Goal: Information Seeking & Learning: Learn about a topic

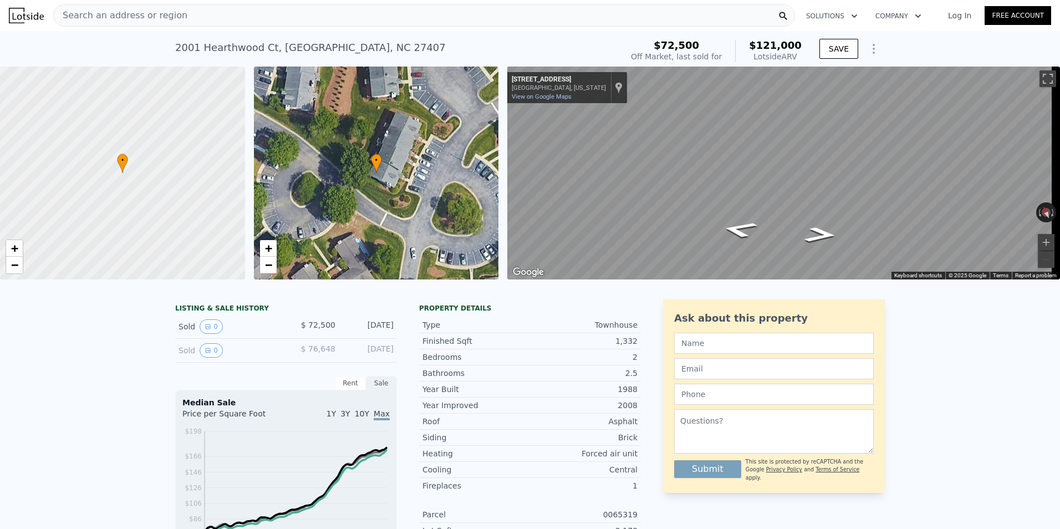
click at [134, 13] on span "Search an address or region" at bounding box center [121, 15] width 134 height 13
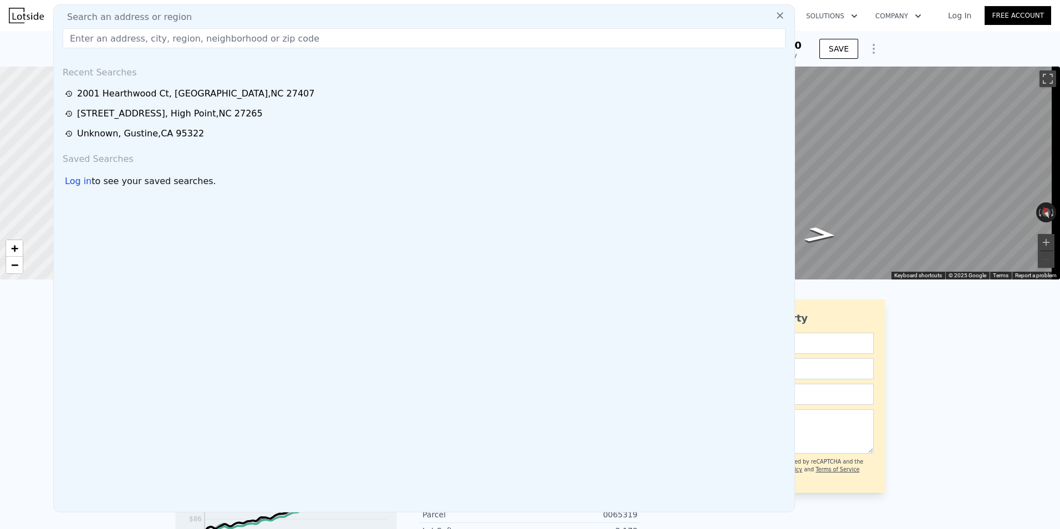
click at [113, 39] on input "text" at bounding box center [424, 38] width 723 height 20
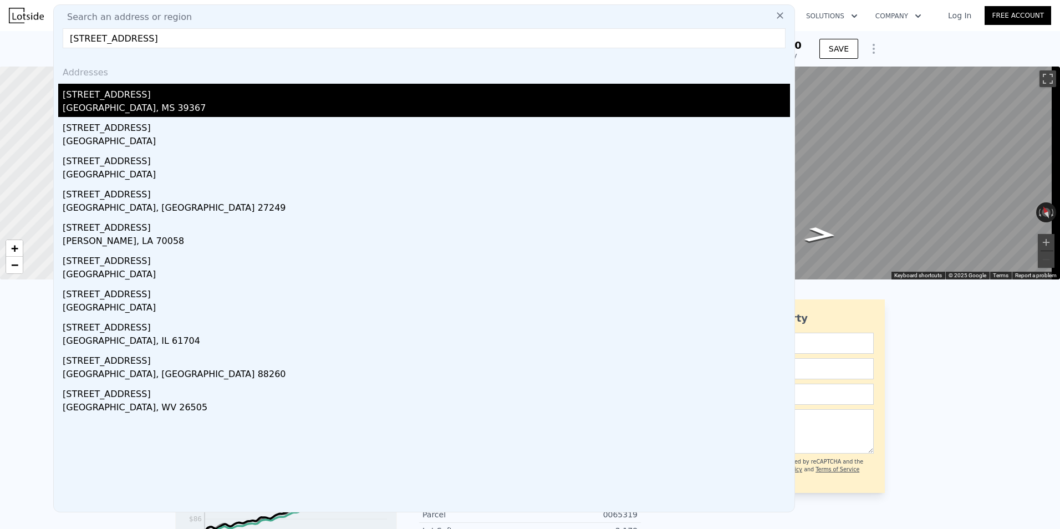
type input "1313 Dogwood Dr, Waynesboro"
click at [139, 97] on div "1313 Dogwood Dr" at bounding box center [427, 93] width 728 height 18
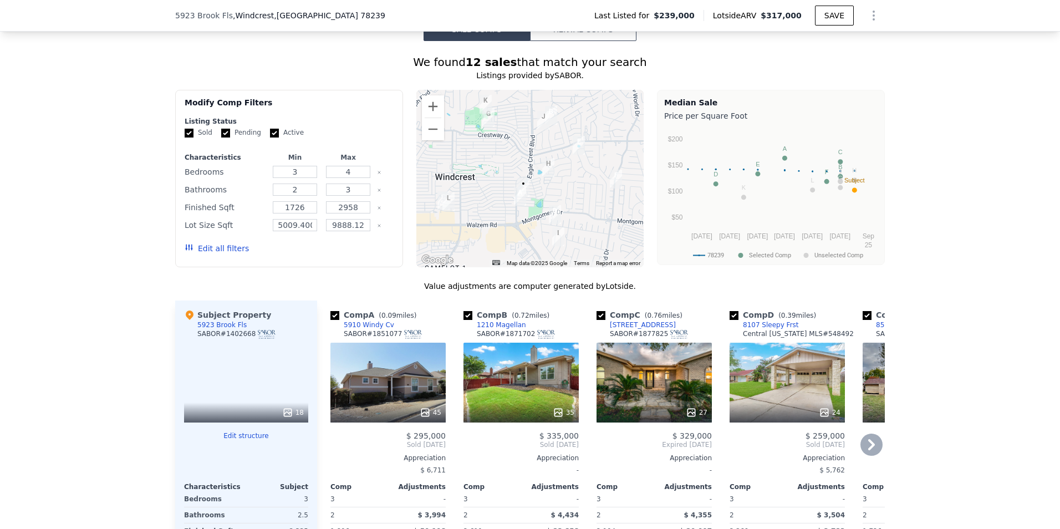
scroll to position [939, 0]
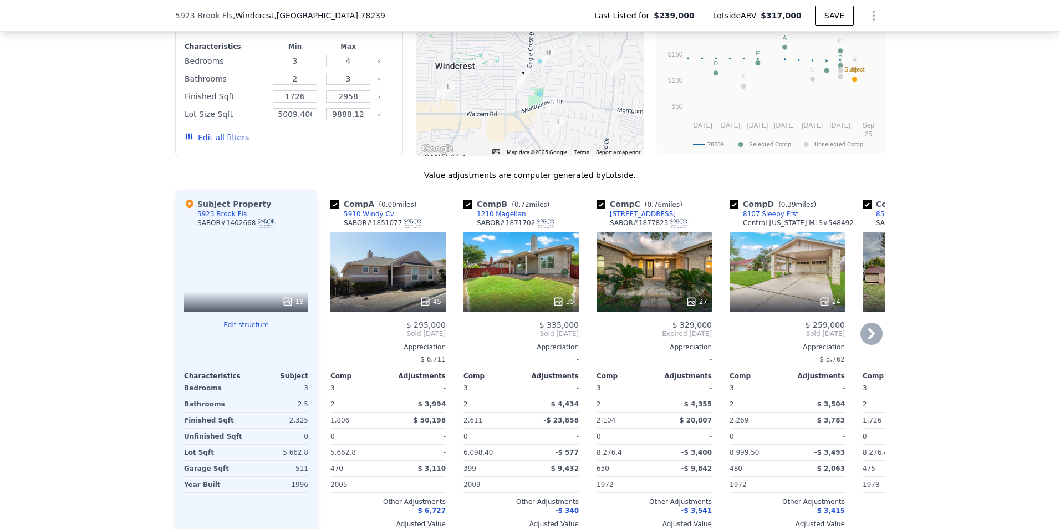
click at [869, 335] on icon at bounding box center [872, 333] width 7 height 11
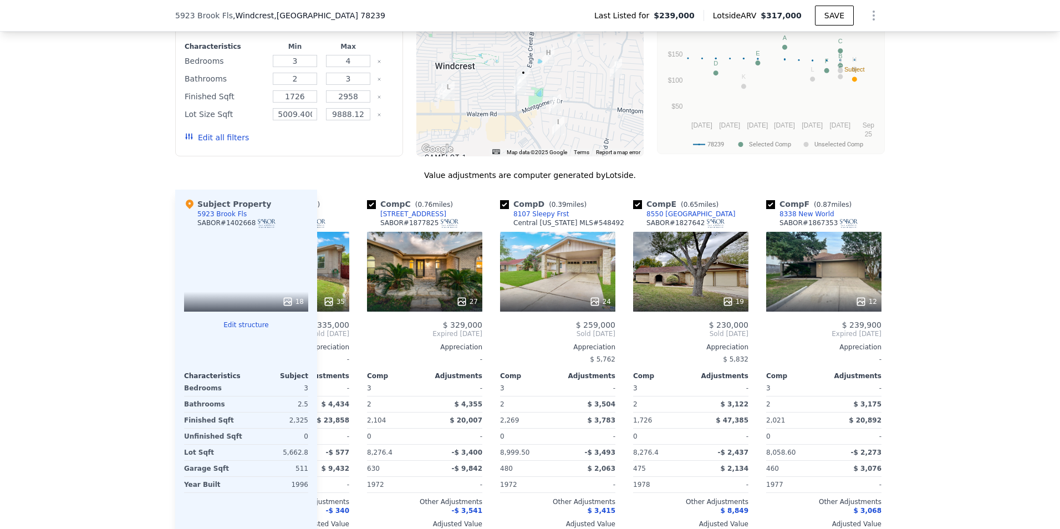
scroll to position [0, 266]
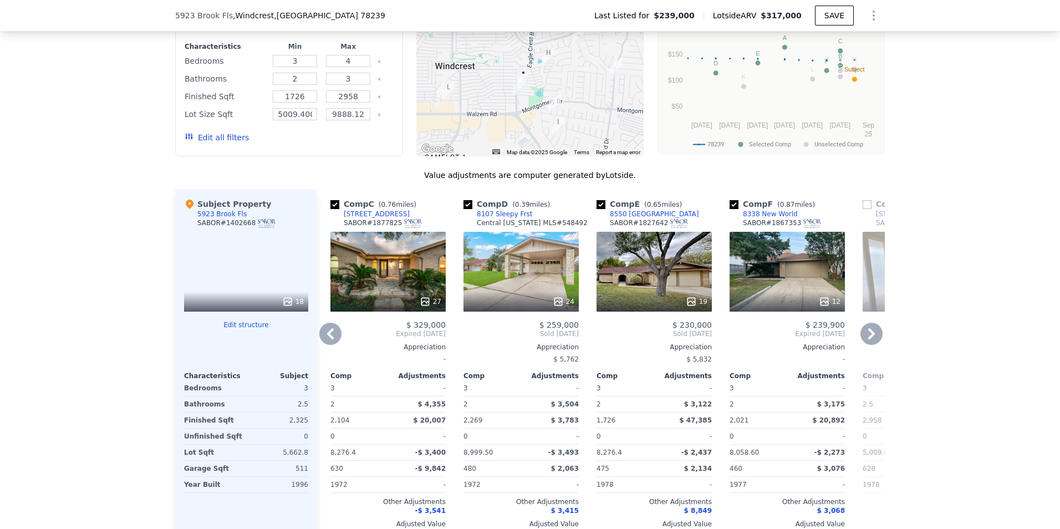
click at [869, 335] on icon at bounding box center [872, 333] width 7 height 11
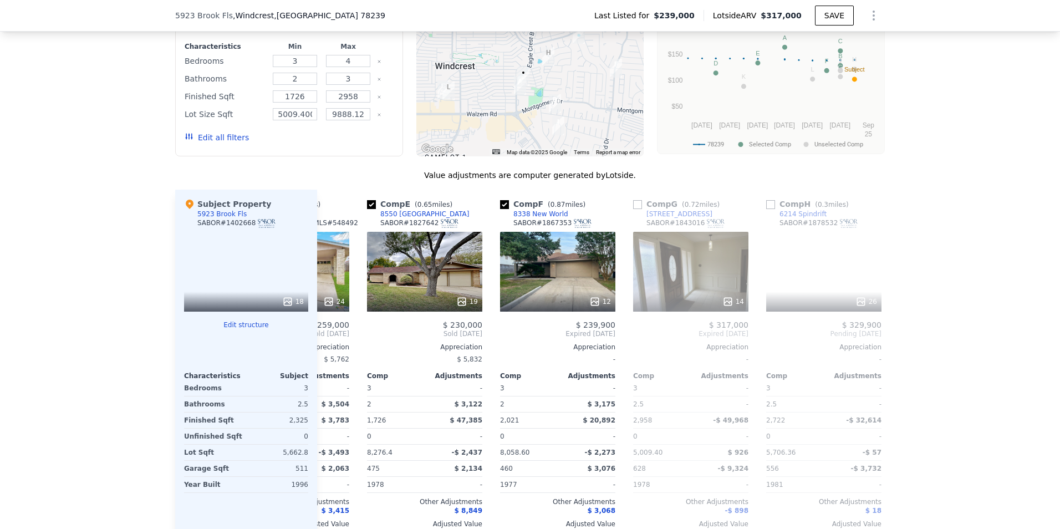
scroll to position [0, 532]
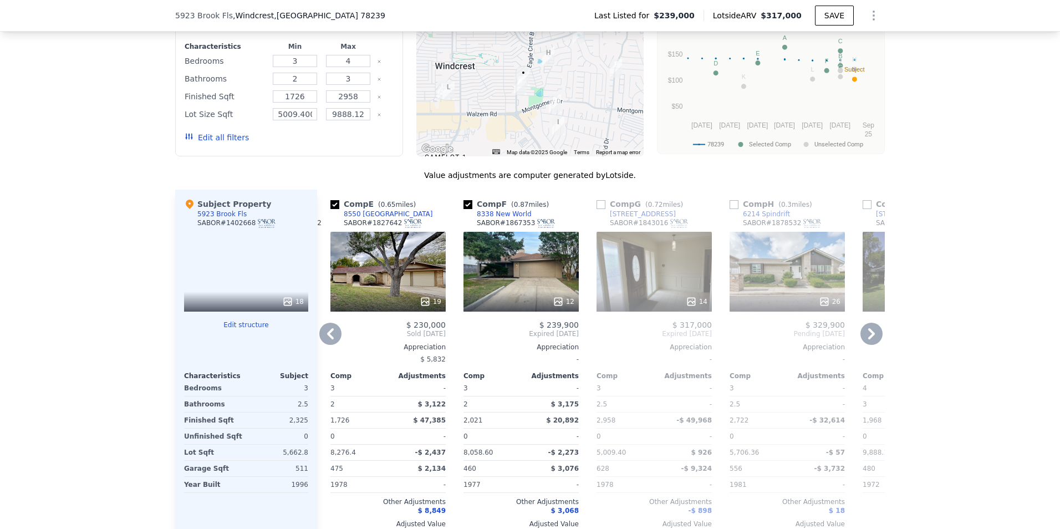
click at [869, 335] on icon at bounding box center [872, 333] width 7 height 11
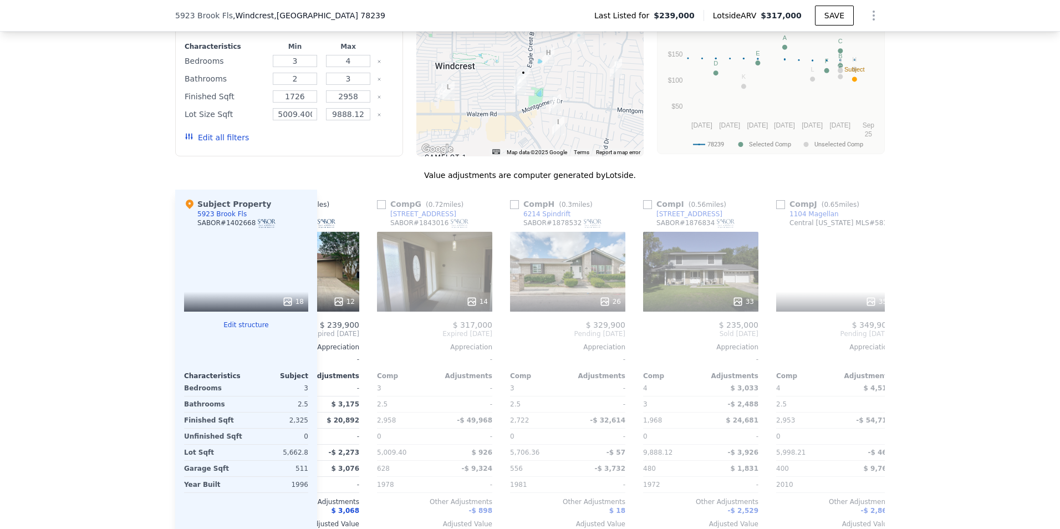
scroll to position [0, 799]
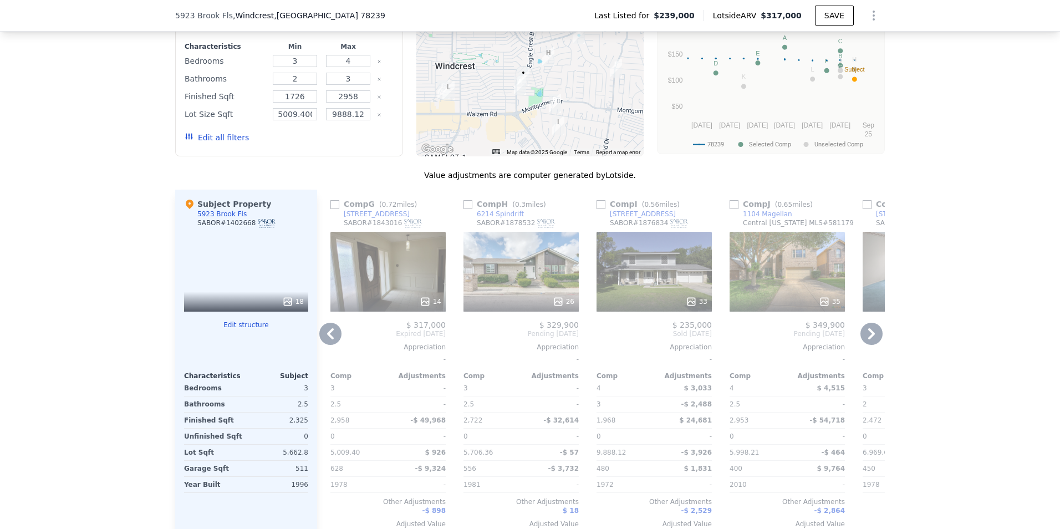
click at [869, 335] on icon at bounding box center [872, 333] width 7 height 11
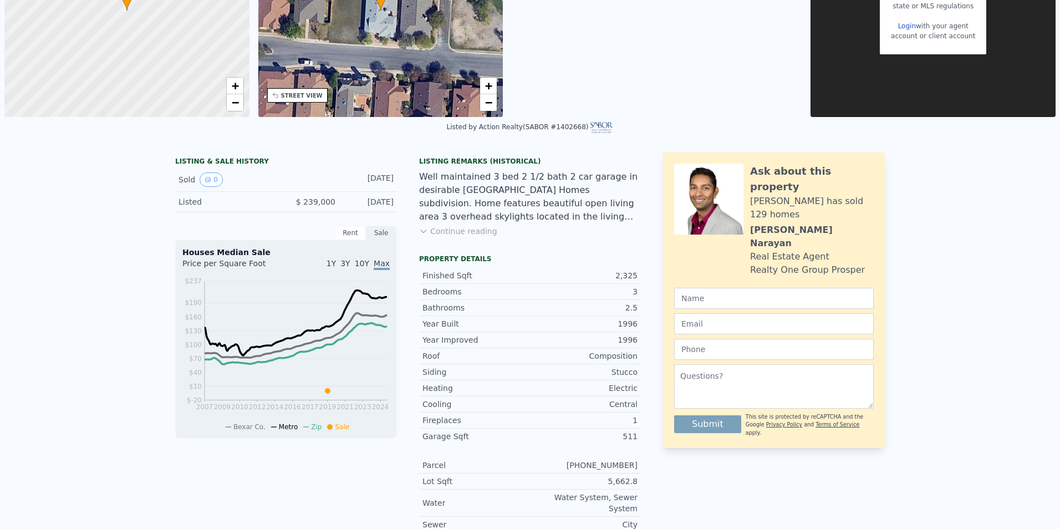
scroll to position [0, 0]
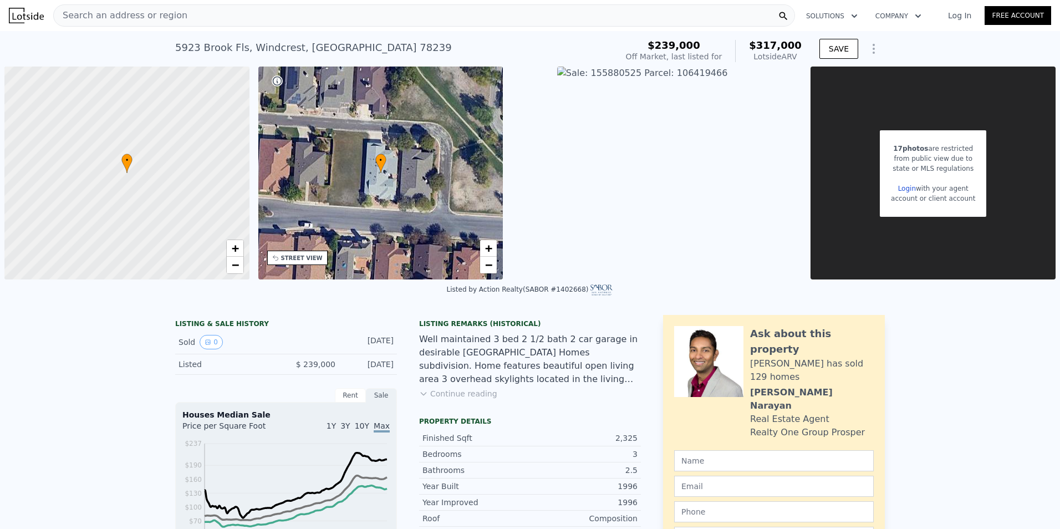
click at [125, 16] on span "Search an address or region" at bounding box center [121, 15] width 134 height 13
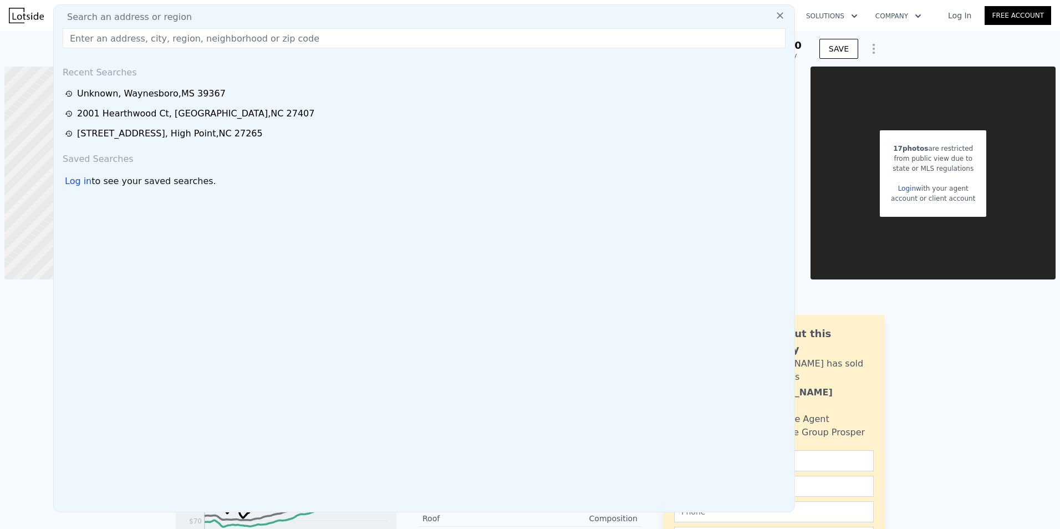
click at [105, 38] on input "text" at bounding box center [424, 38] width 723 height 20
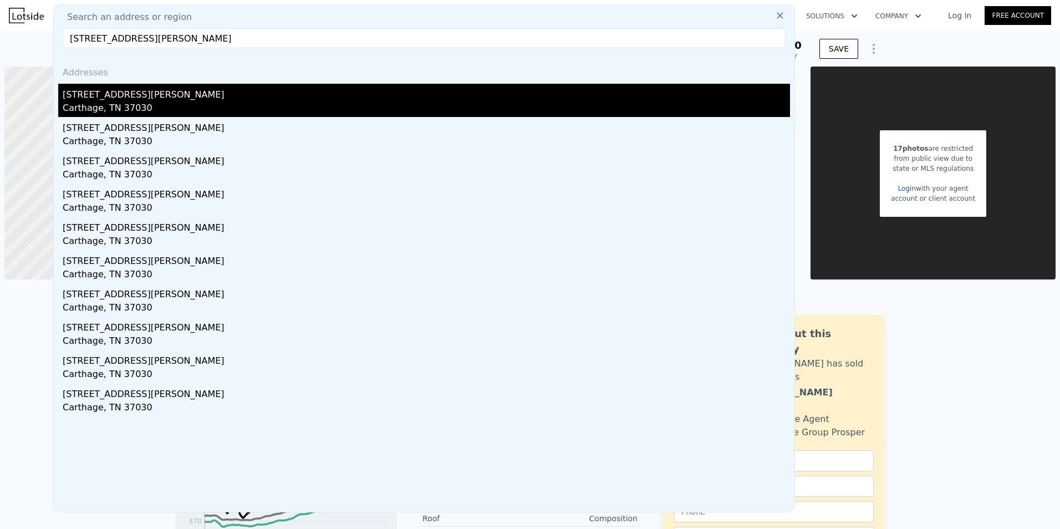
type input "[STREET_ADDRESS][PERSON_NAME]"
click at [101, 103] on div "Carthage, TN 37030" at bounding box center [427, 110] width 728 height 16
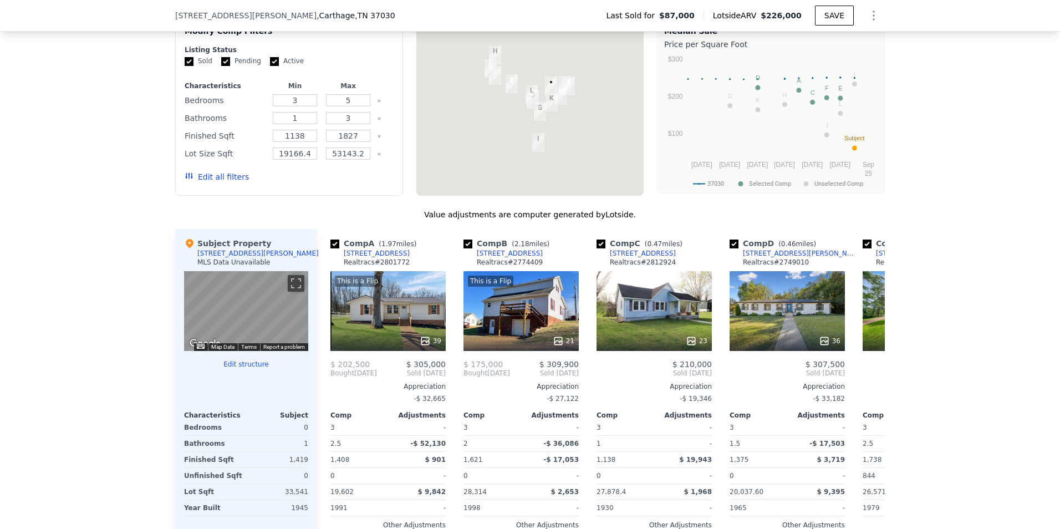
scroll to position [884, 0]
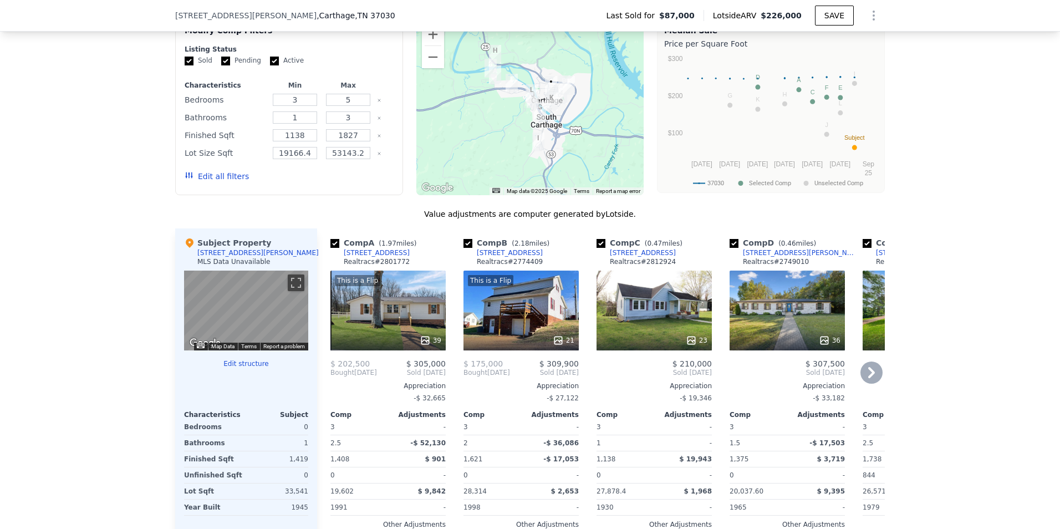
click at [869, 378] on icon at bounding box center [872, 372] width 7 height 11
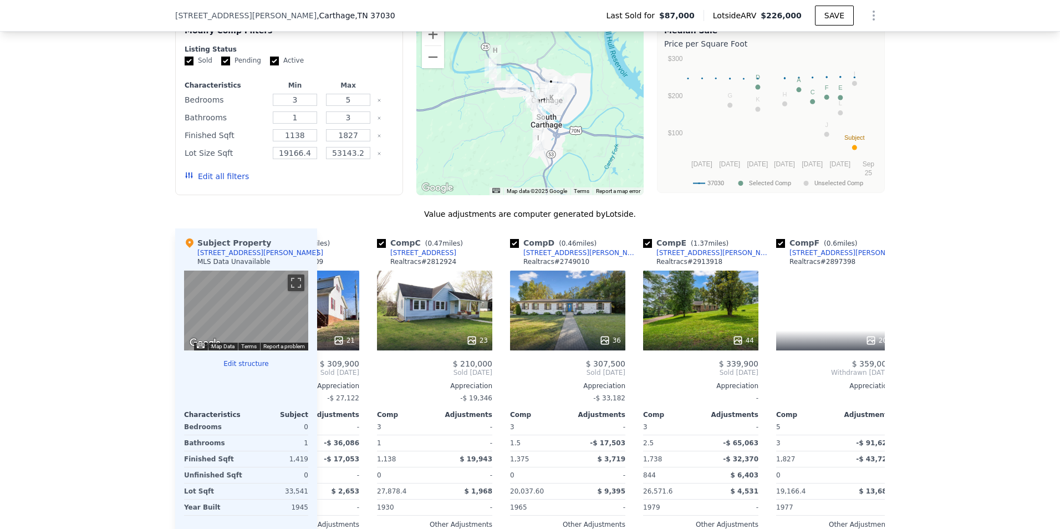
scroll to position [0, 266]
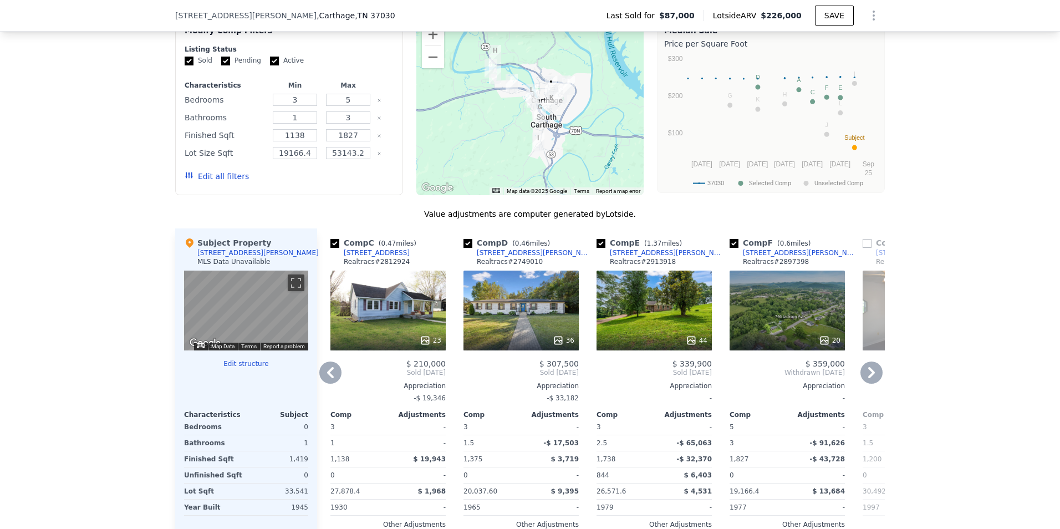
click at [869, 378] on icon at bounding box center [872, 372] width 7 height 11
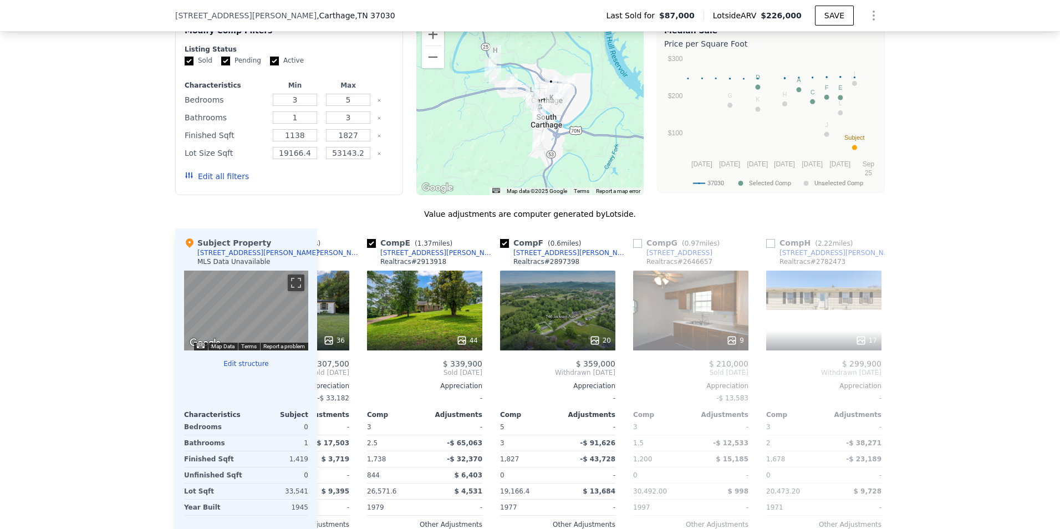
scroll to position [0, 532]
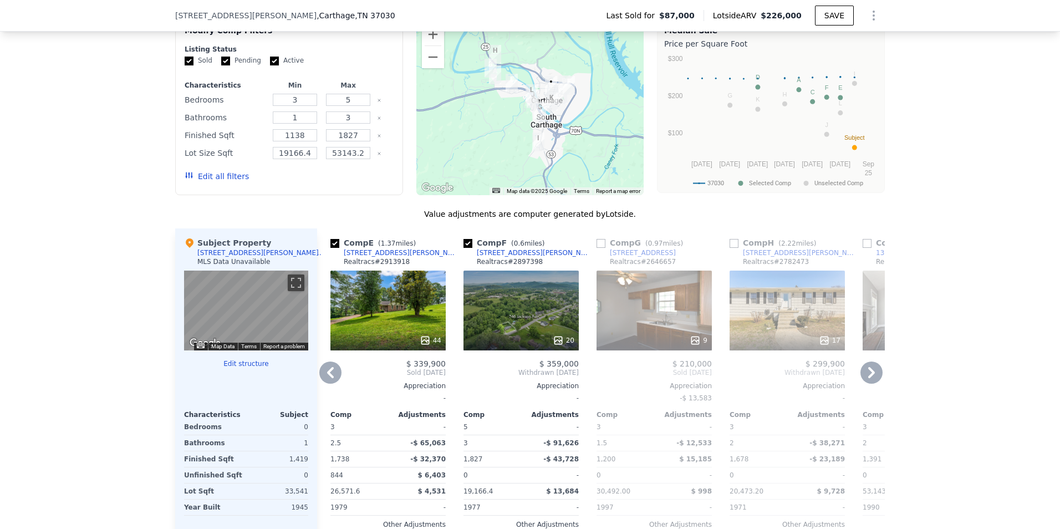
click at [869, 378] on icon at bounding box center [872, 372] width 7 height 11
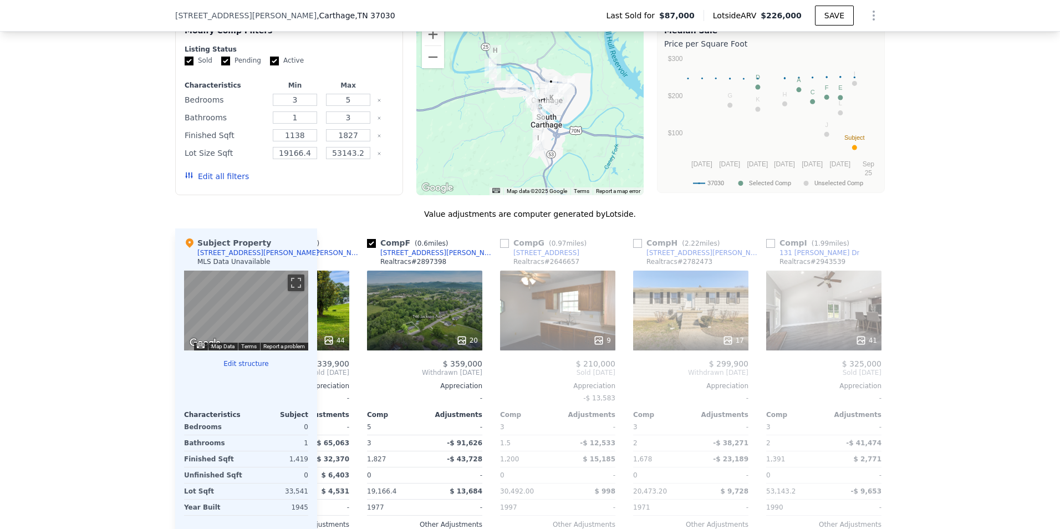
scroll to position [0, 799]
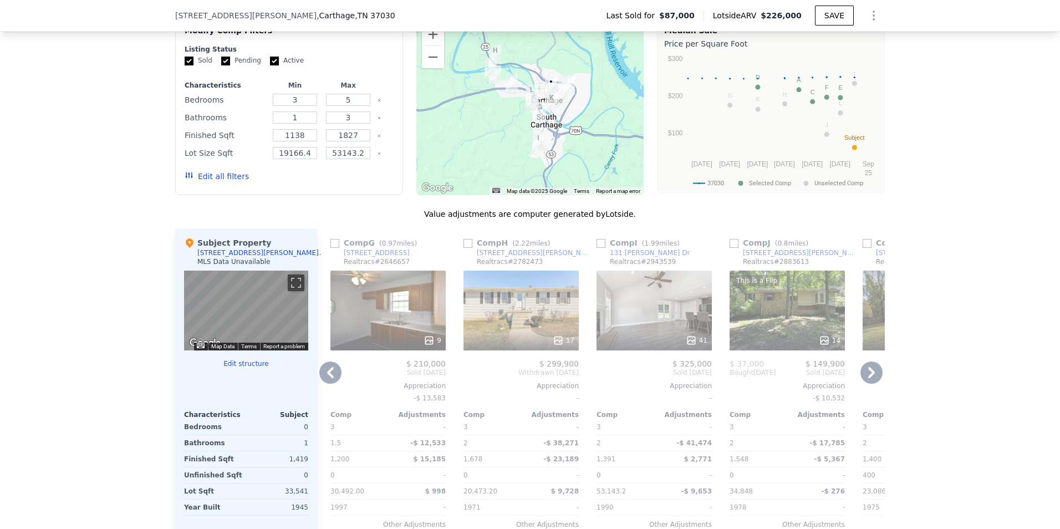
click at [869, 378] on icon at bounding box center [872, 372] width 7 height 11
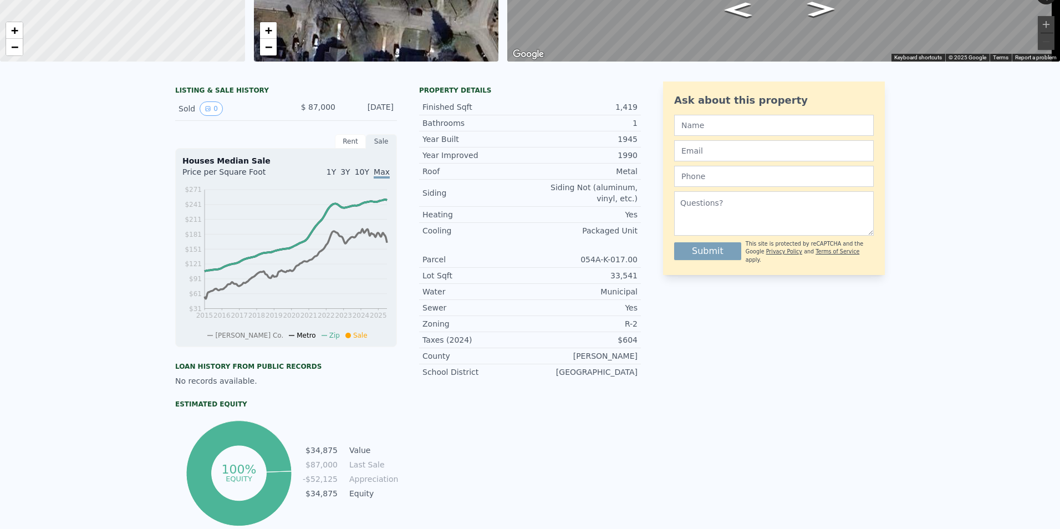
scroll to position [0, 0]
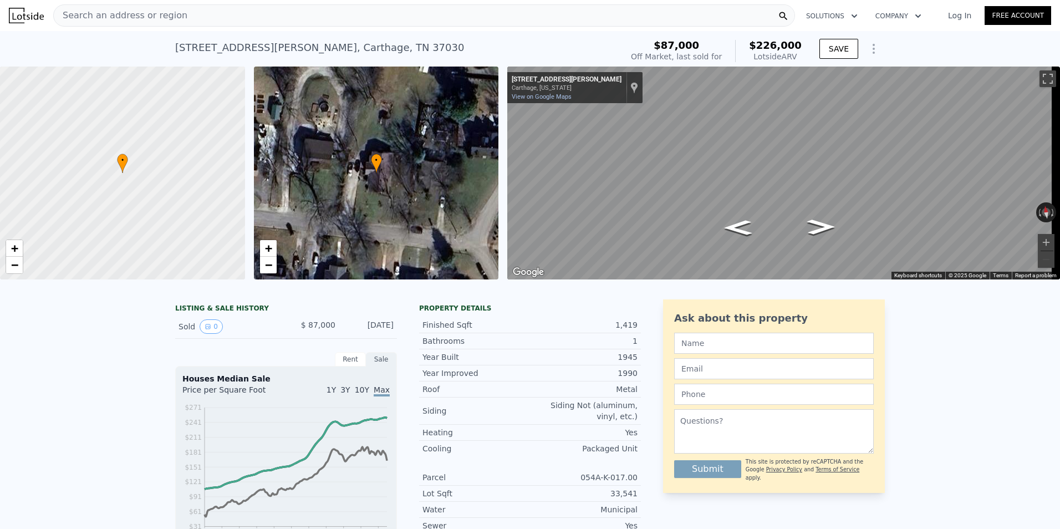
click at [108, 8] on div "Search an address or region" at bounding box center [121, 15] width 134 height 21
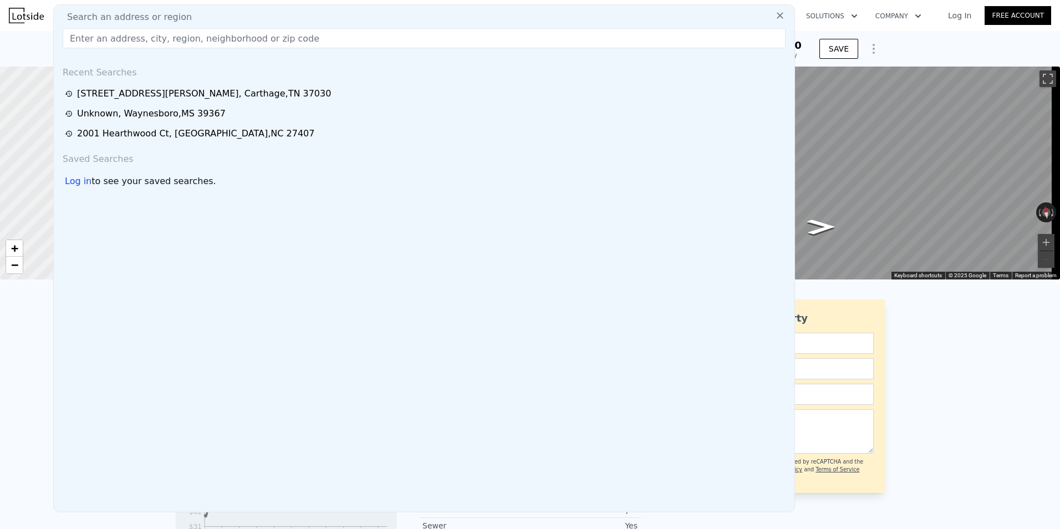
click at [101, 41] on input "text" at bounding box center [424, 38] width 723 height 20
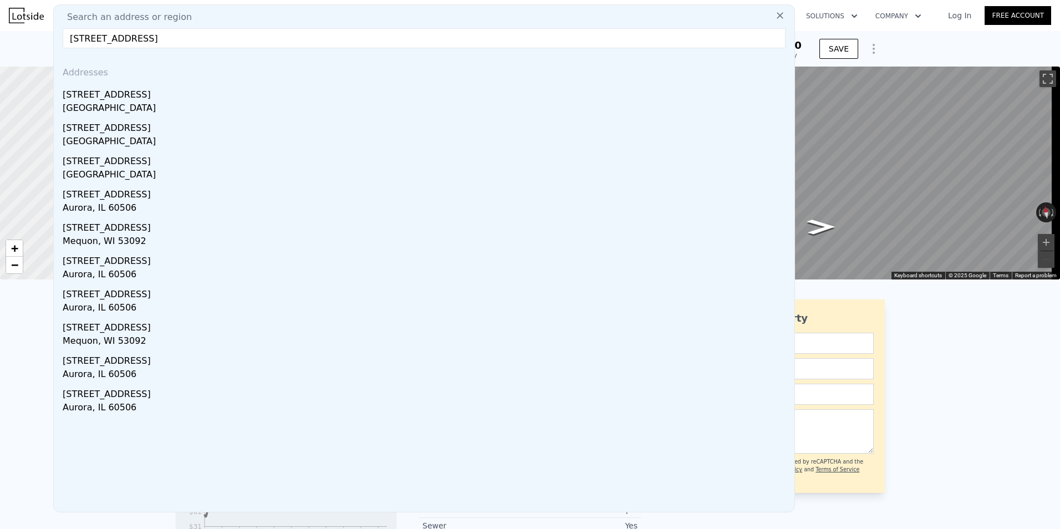
type input "[STREET_ADDRESS]"
